Goal: Information Seeking & Learning: Learn about a topic

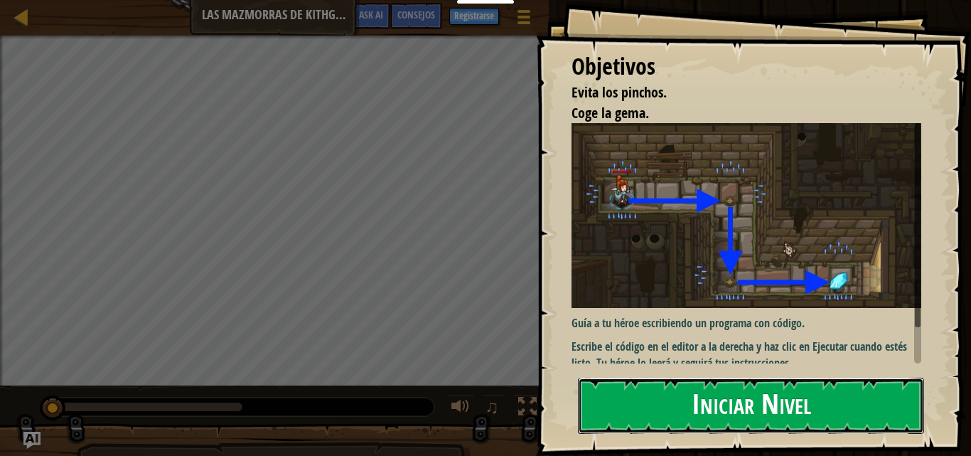
click at [662, 382] on button "Iniciar Nivel" at bounding box center [751, 406] width 346 height 56
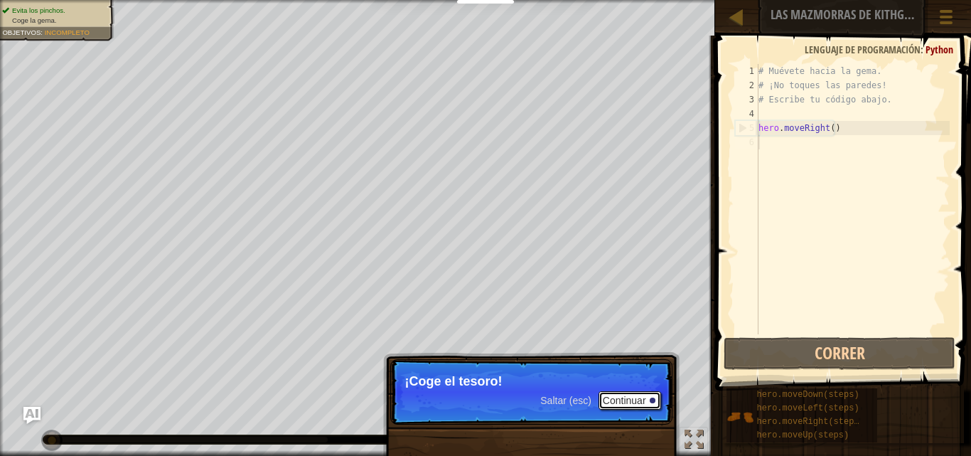
click at [639, 400] on button "Continuar" at bounding box center [630, 400] width 63 height 18
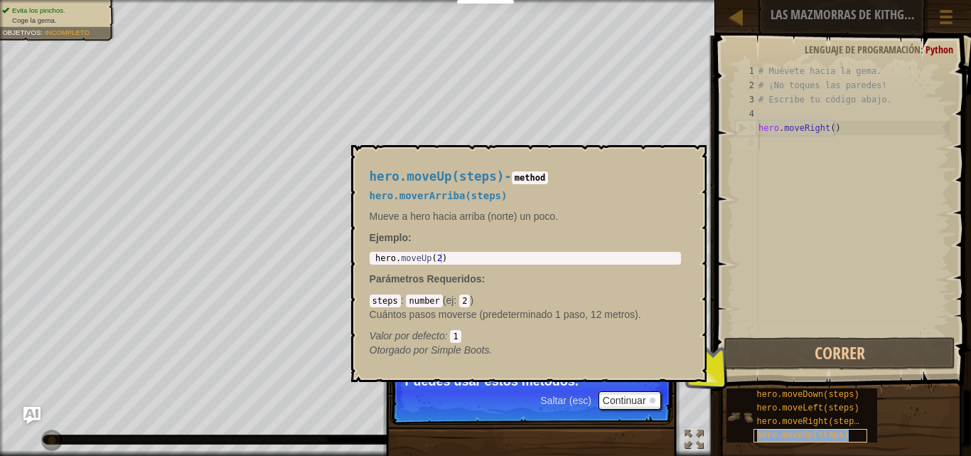
click at [760, 431] on span "hero.moveUp(steps)" at bounding box center [803, 435] width 92 height 10
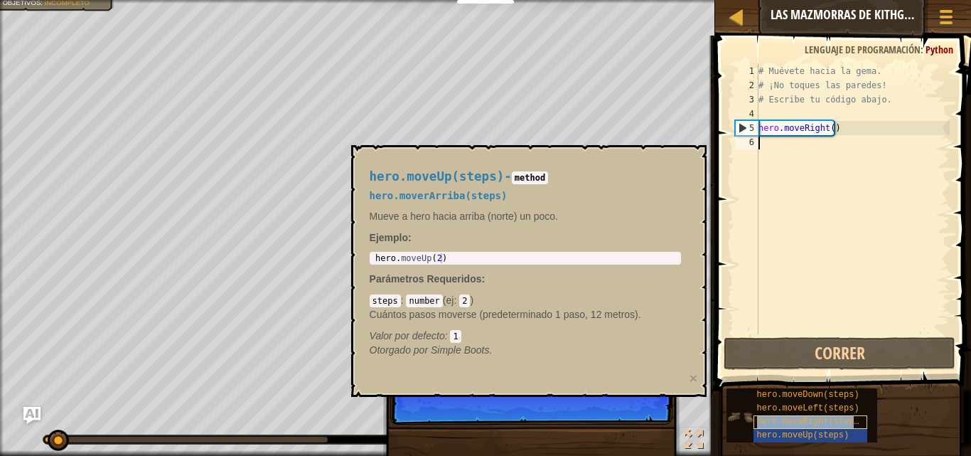
click at [764, 417] on span "hero.moveRight(steps)" at bounding box center [810, 422] width 107 height 10
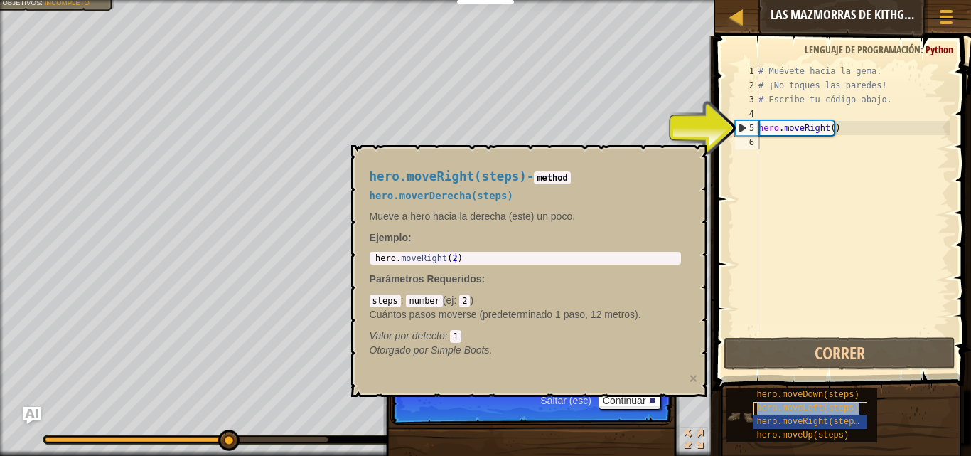
click at [768, 411] on span "hero.moveLeft(steps)" at bounding box center [808, 408] width 102 height 10
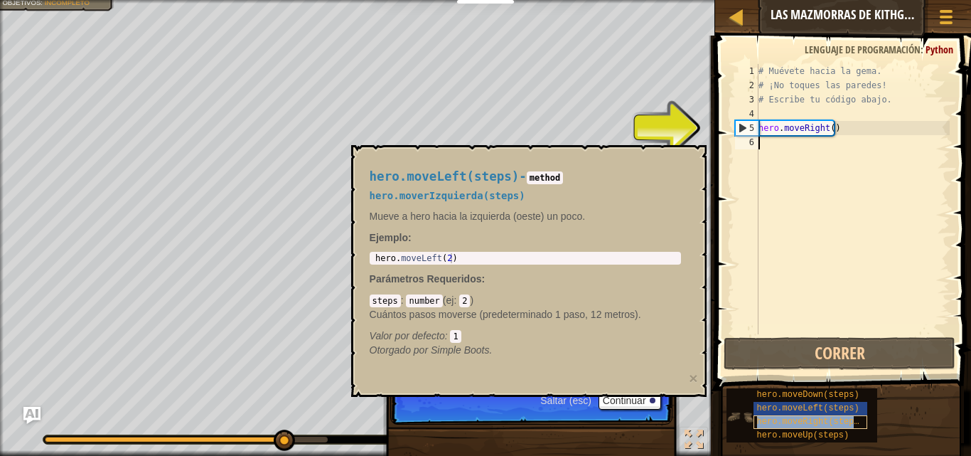
click at [764, 426] on span "hero.moveRight(steps)" at bounding box center [810, 422] width 107 height 10
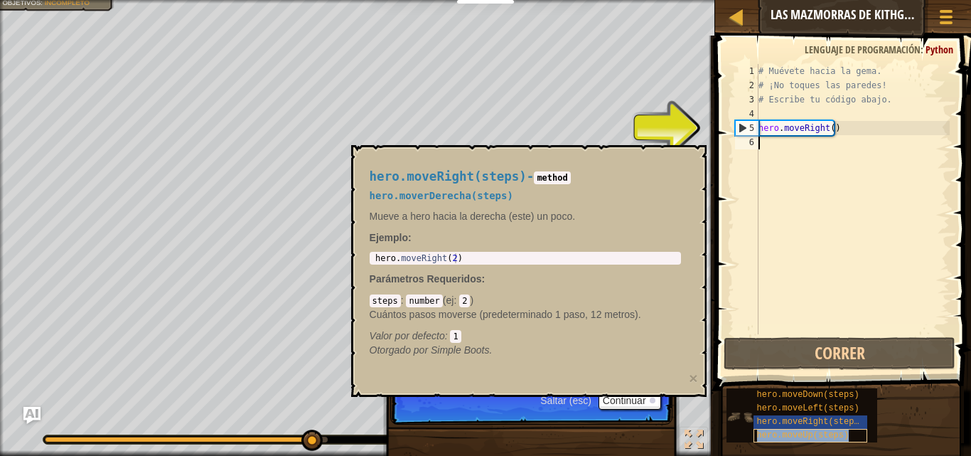
click at [762, 434] on span "hero.moveUp(steps)" at bounding box center [803, 435] width 92 height 10
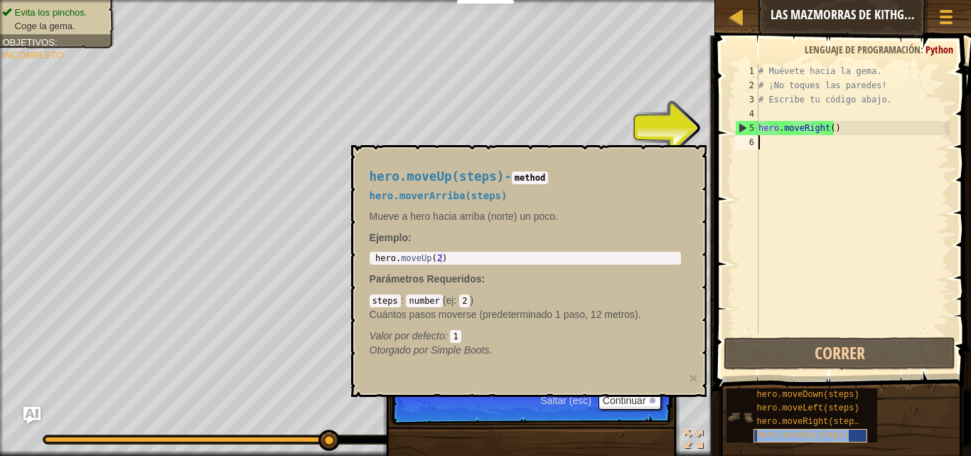
click at [762, 434] on span "hero.moveUp(steps)" at bounding box center [803, 435] width 92 height 10
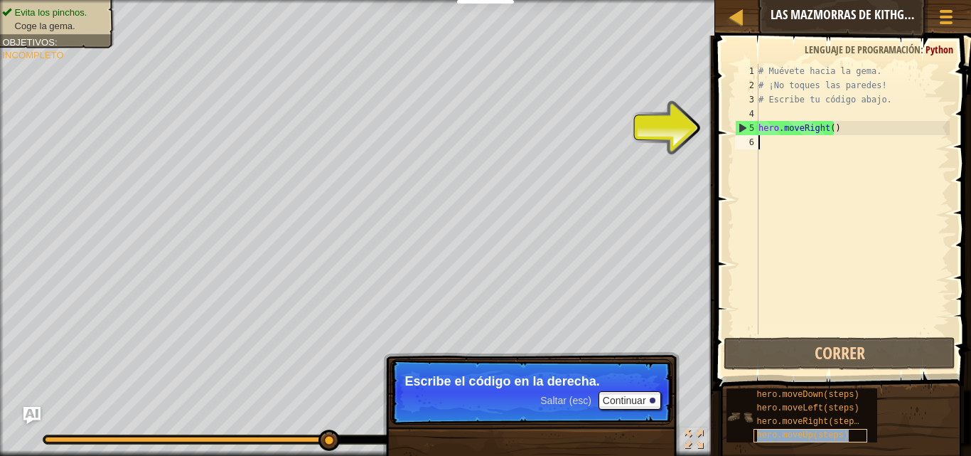
click at [762, 434] on span "hero.moveUp(steps)" at bounding box center [803, 435] width 92 height 10
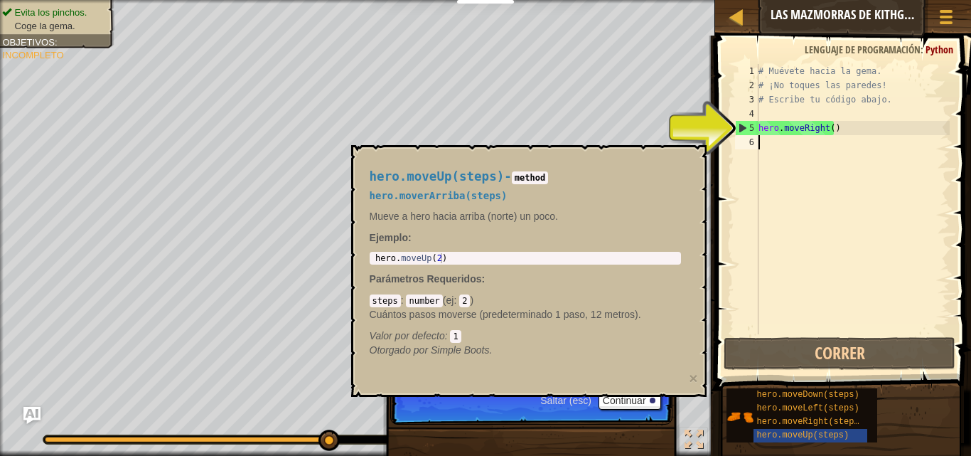
click at [816, 198] on div "# Muévete hacia la gema. # ¡No toques las paredes! # Escribe tu código abajo. h…" at bounding box center [853, 213] width 194 height 299
